Goal: Task Accomplishment & Management: Complete application form

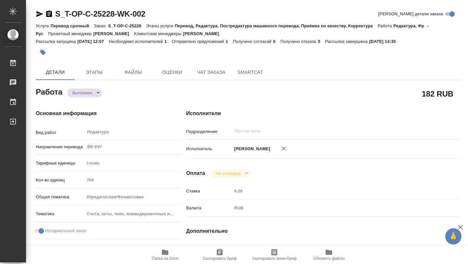
type textarea "x"
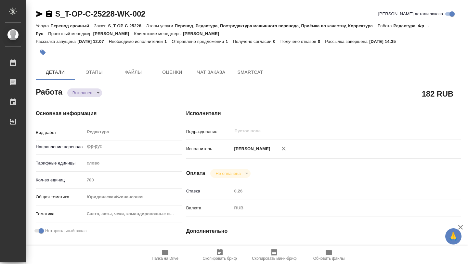
type textarea "x"
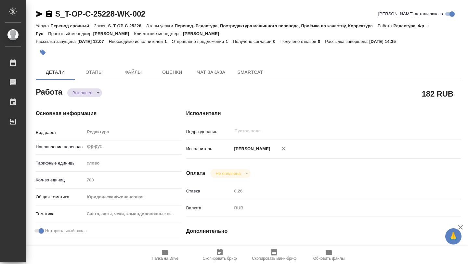
type textarea "x"
